Goal: Task Accomplishment & Management: Manage account settings

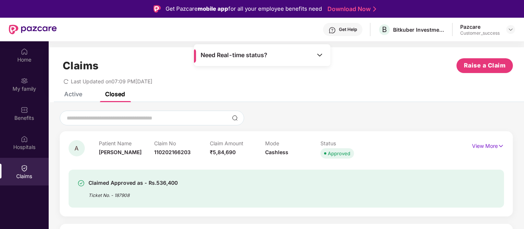
scroll to position [218, 0]
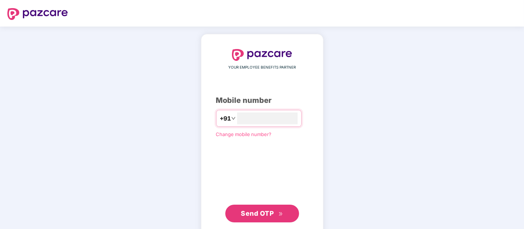
type input "**********"
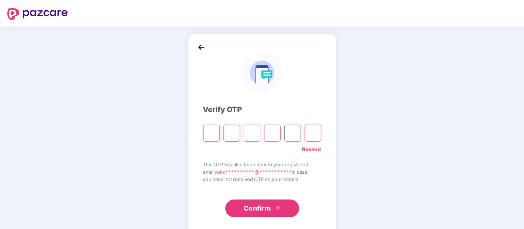
type input "*"
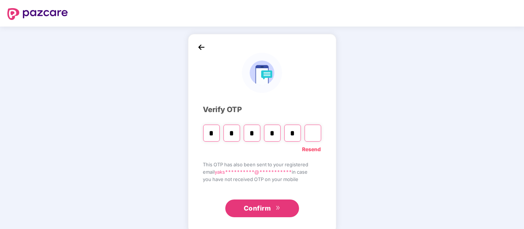
type input "*"
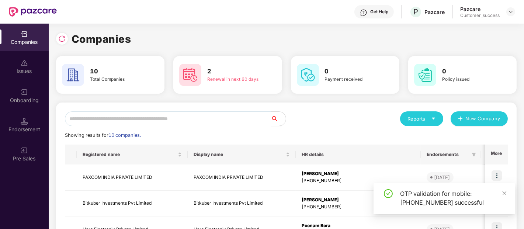
click at [211, 122] on input "text" at bounding box center [168, 118] width 206 height 15
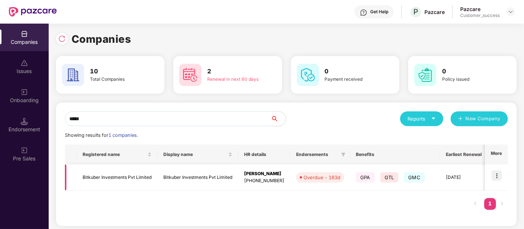
type input "*****"
click at [500, 172] on img at bounding box center [496, 175] width 10 height 10
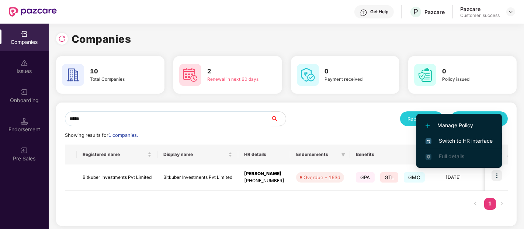
click at [465, 139] on span "Switch to HR interface" at bounding box center [458, 141] width 67 height 8
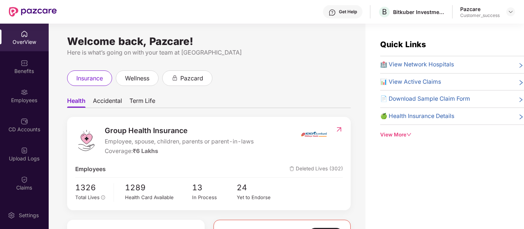
click at [32, 126] on div "CD Accounts" at bounding box center [24, 129] width 49 height 7
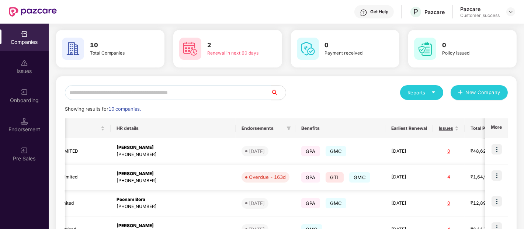
scroll to position [0, 272]
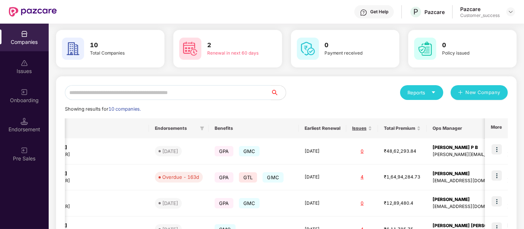
click at [470, 74] on div "Companies 10 Total Companies 2 Renewal in next 60 days 0 Payment received 0 Pol…" at bounding box center [286, 222] width 460 height 435
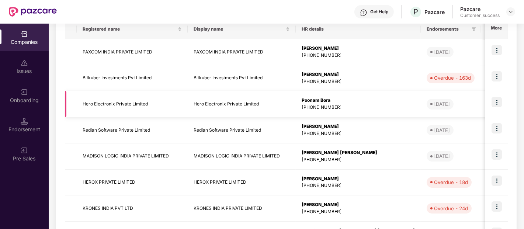
scroll to position [124, 0]
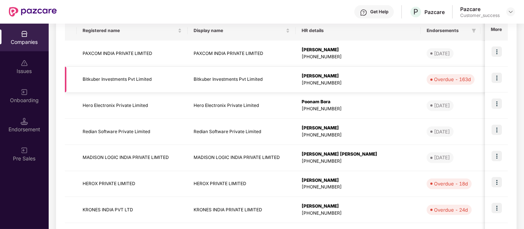
click at [499, 77] on img at bounding box center [496, 78] width 10 height 10
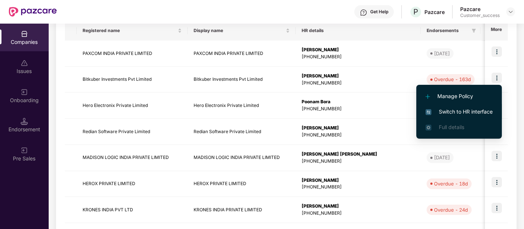
click at [441, 111] on span "Switch to HR interface" at bounding box center [458, 112] width 67 height 8
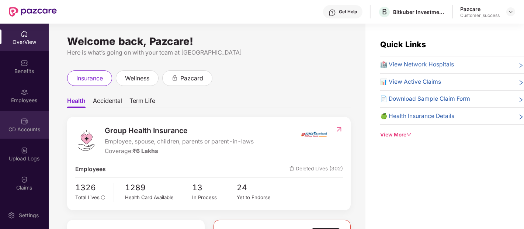
click at [16, 129] on div "CD Accounts" at bounding box center [24, 129] width 49 height 7
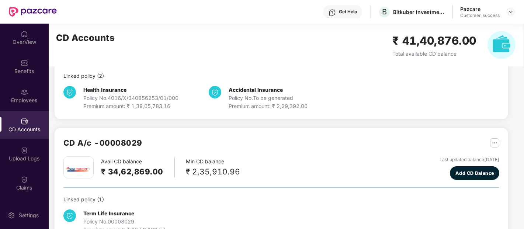
scroll to position [135, 0]
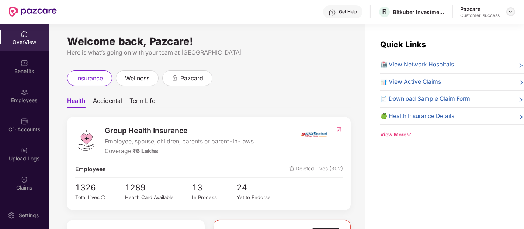
click at [511, 11] on img at bounding box center [511, 12] width 6 height 6
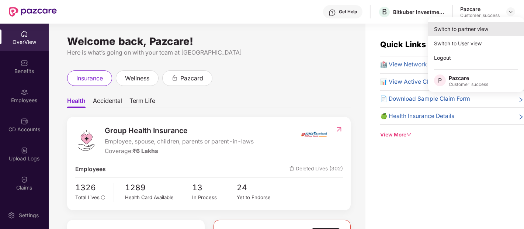
click at [473, 28] on div "Switch to partner view" at bounding box center [476, 29] width 96 height 14
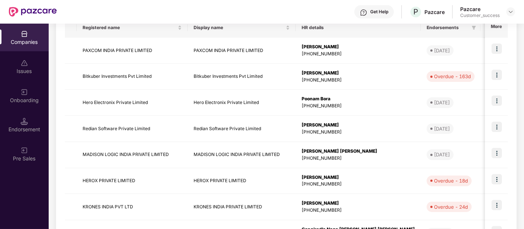
scroll to position [128, 0]
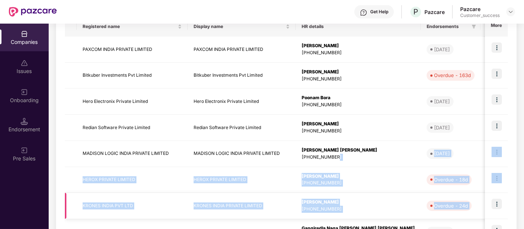
drag, startPoint x: 362, startPoint y: 157, endPoint x: 493, endPoint y: 202, distance: 138.6
click at [493, 202] on tbody "PAXCOM INDIA PRIVATE LIMITED PAXCOM INDIA PRIVATE LIMITED [PERSON_NAME] [PHONE_…" at bounding box center [473, 166] width 817 height 261
click at [493, 202] on img at bounding box center [496, 204] width 10 height 10
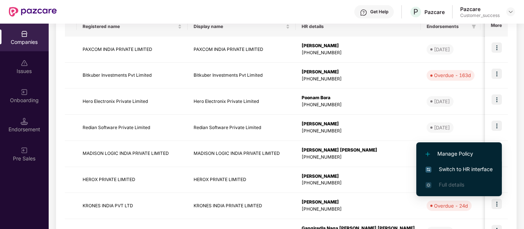
click at [456, 165] on span "Switch to HR interface" at bounding box center [458, 169] width 67 height 8
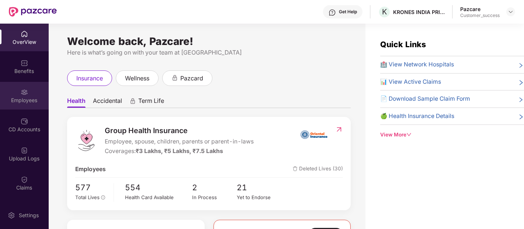
click at [11, 107] on div "Employees" at bounding box center [24, 96] width 49 height 28
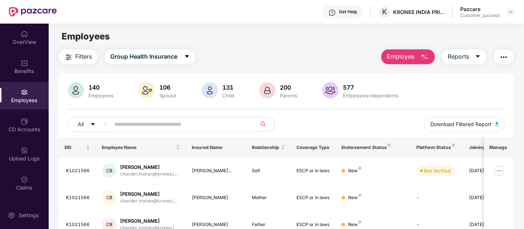
click at [121, 128] on input "text" at bounding box center [180, 124] width 132 height 11
paste input "********"
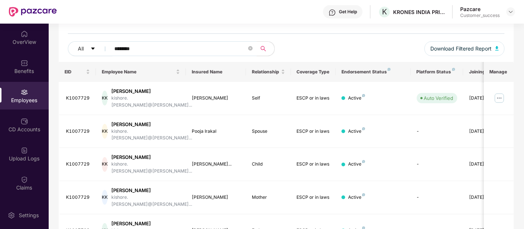
scroll to position [90, 0]
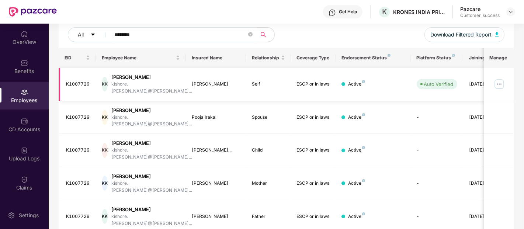
type input "********"
click at [499, 83] on img at bounding box center [499, 84] width 12 height 12
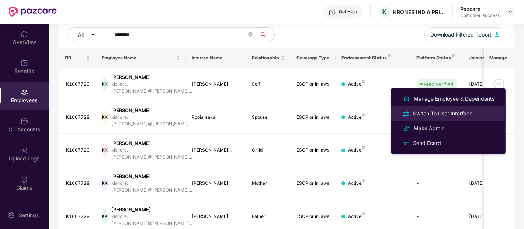
click at [436, 113] on div "Switch To User Interface" at bounding box center [442, 113] width 62 height 8
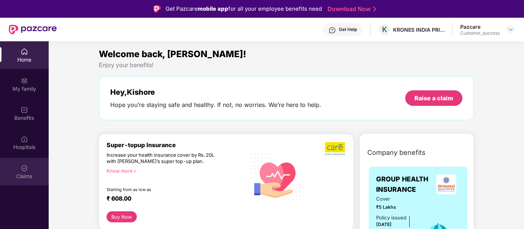
click at [25, 173] on div "Claims" at bounding box center [24, 175] width 49 height 7
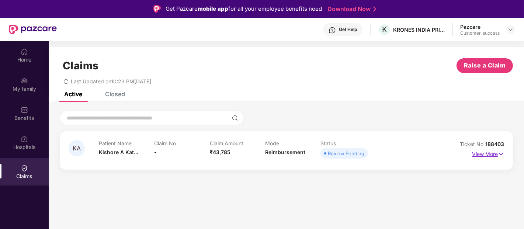
click at [501, 153] on img at bounding box center [501, 154] width 6 height 8
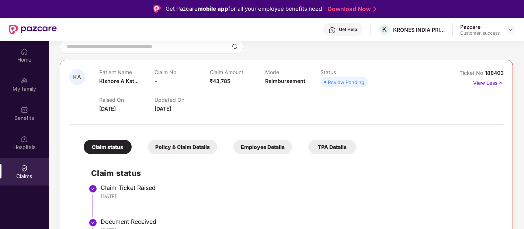
scroll to position [73, 0]
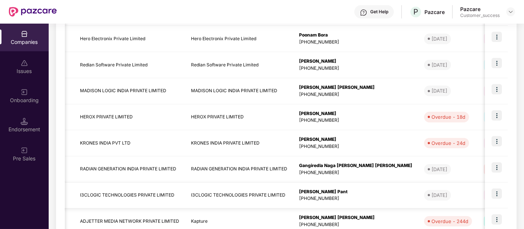
scroll to position [190, 0]
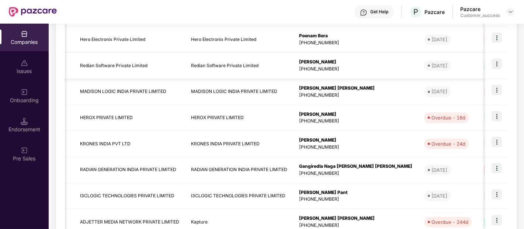
click at [494, 68] on img at bounding box center [496, 64] width 10 height 10
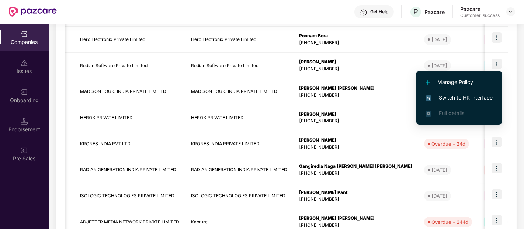
click at [425, 91] on li "Switch to HR interface" at bounding box center [459, 97] width 86 height 15
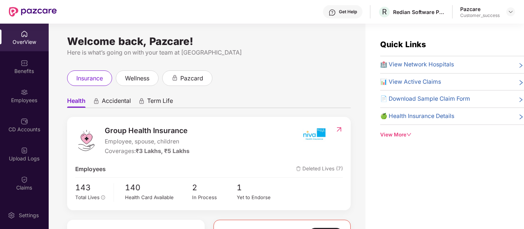
click at [21, 94] on img at bounding box center [24, 91] width 7 height 7
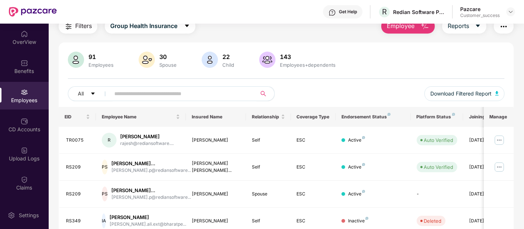
scroll to position [31, 0]
click at [443, 91] on span "Download Filtered Report" at bounding box center [460, 93] width 61 height 8
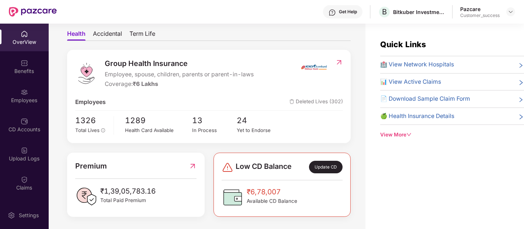
scroll to position [67, 0]
click at [26, 123] on img at bounding box center [24, 121] width 7 height 7
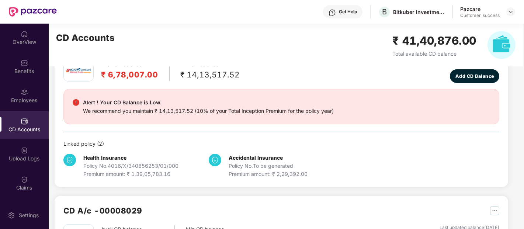
scroll to position [41, 0]
